Goal: Check status

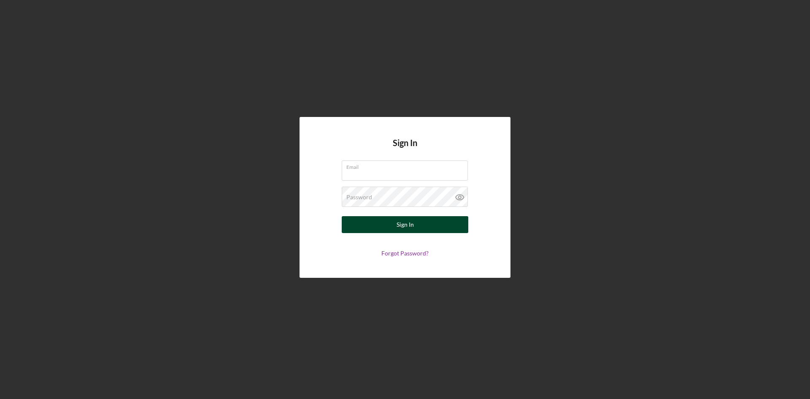
type input "[EMAIL_ADDRESS][DOMAIN_NAME]"
click at [406, 223] on div "Sign In" at bounding box center [405, 224] width 17 height 17
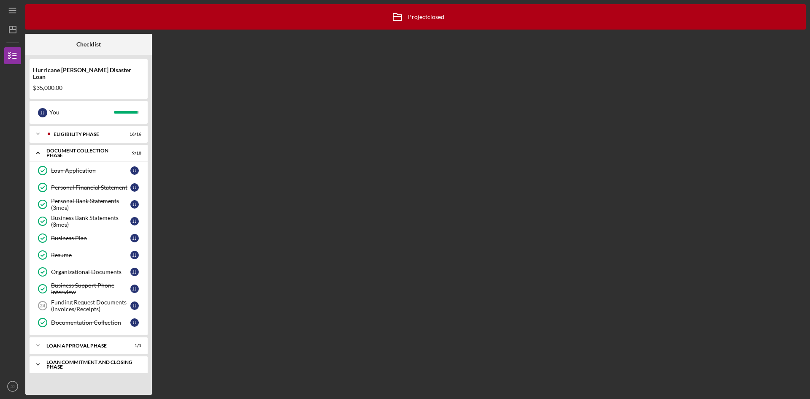
click at [65, 356] on div "Icon/Expander Loan Commitment and Closing Phase 4 / 5" at bounding box center [89, 364] width 118 height 17
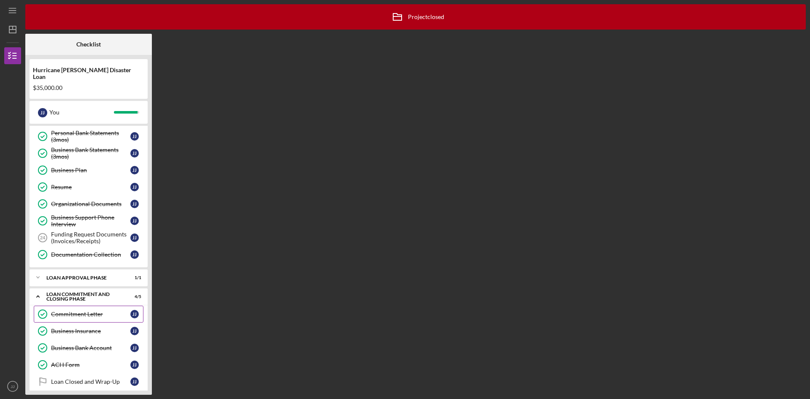
scroll to position [69, 0]
click at [91, 377] on div "Loan Closed and Wrap-Up" at bounding box center [90, 380] width 79 height 7
